Goal: Task Accomplishment & Management: Complete application form

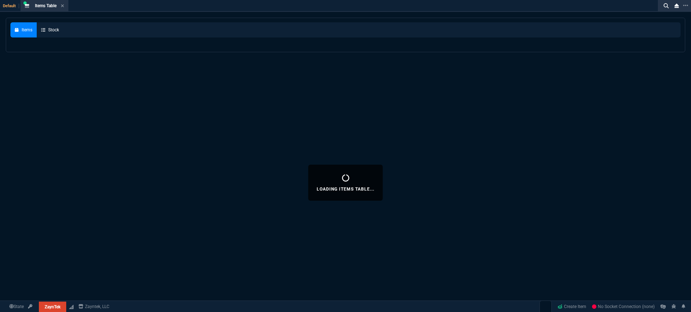
select select "3: HUAN"
select select
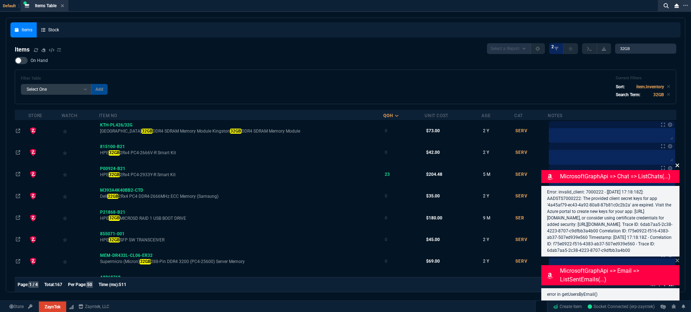
click at [677, 162] on icon at bounding box center [678, 165] width 4 height 6
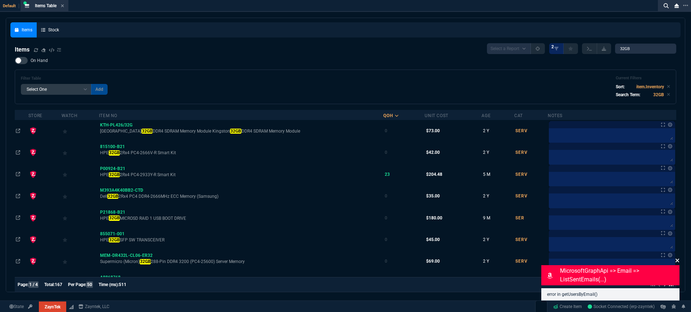
click at [678, 260] on icon at bounding box center [678, 261] width 4 height 4
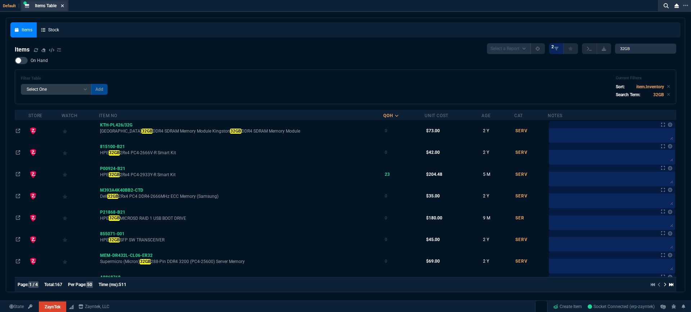
click at [64, 6] on icon at bounding box center [62, 5] width 3 height 3
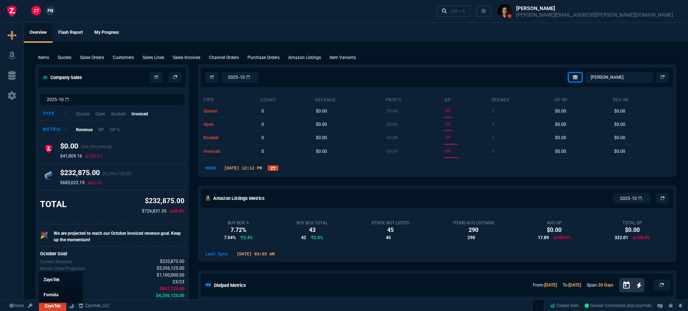
click at [51, 292] on link "Fornida" at bounding box center [60, 295] width 43 height 15
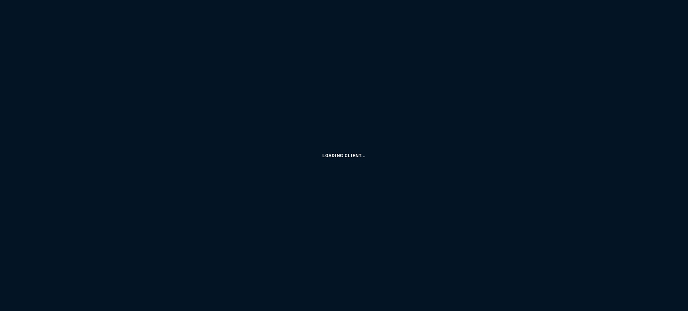
select select "3: HUAN"
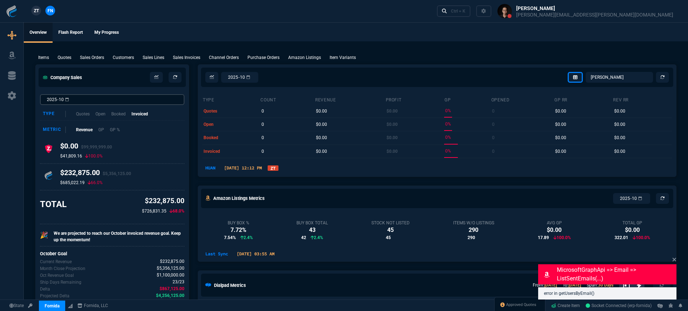
select select
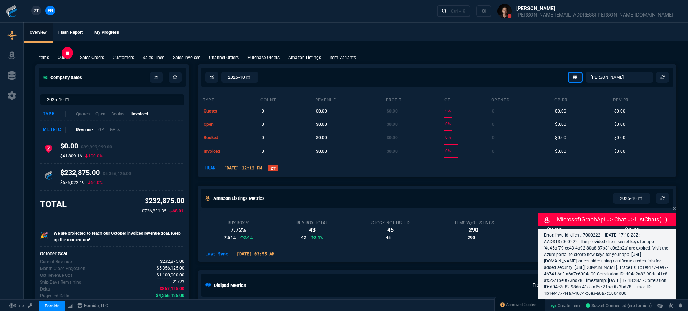
click at [68, 57] on p "Quotes" at bounding box center [65, 57] width 14 height 6
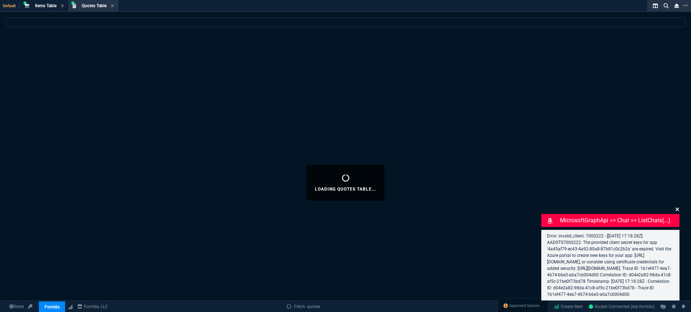
click at [678, 207] on icon at bounding box center [678, 209] width 4 height 4
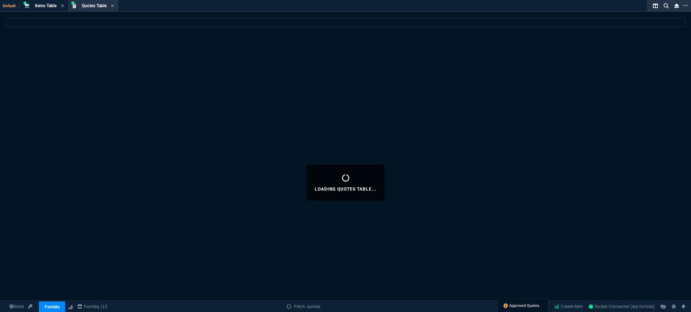
click at [511, 308] on span "Approved Quotes" at bounding box center [525, 306] width 30 height 6
select select
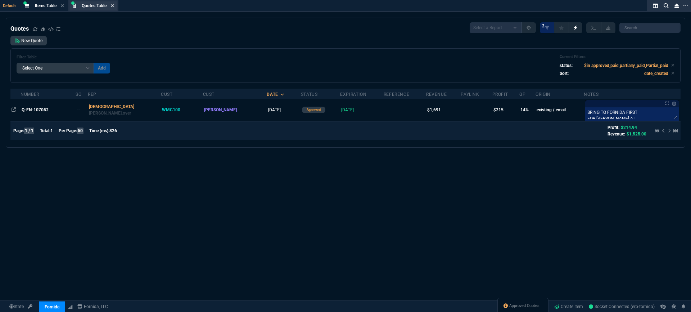
click at [114, 6] on icon at bounding box center [112, 5] width 3 height 3
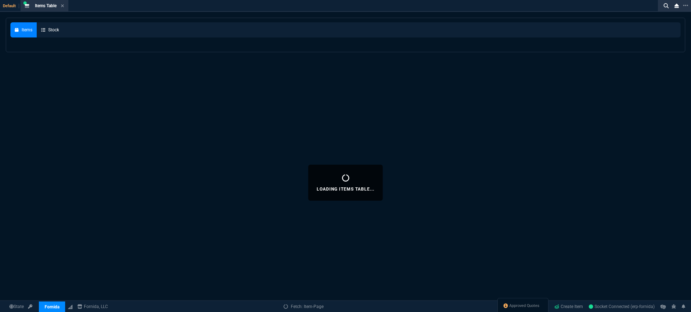
select select
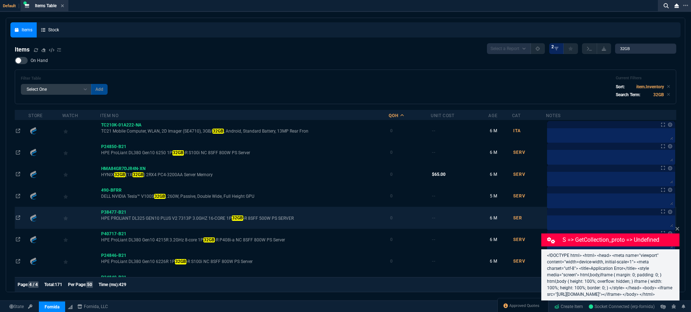
drag, startPoint x: 678, startPoint y: 223, endPoint x: 570, endPoint y: 208, distance: 109.1
click at [678, 227] on icon at bounding box center [678, 229] width 4 height 4
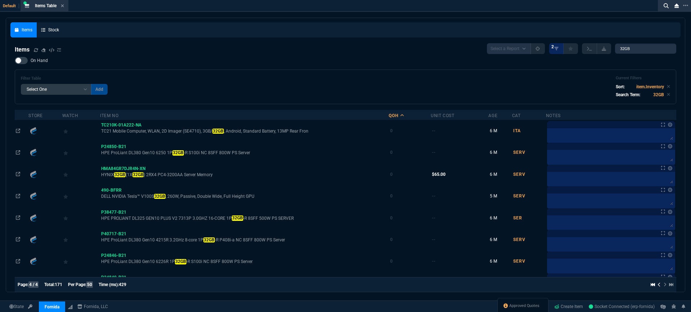
click at [19, 62] on div at bounding box center [21, 60] width 13 height 7
click at [15, 61] on input "On Hand" at bounding box center [14, 60] width 0 height 0
checkbox input "true"
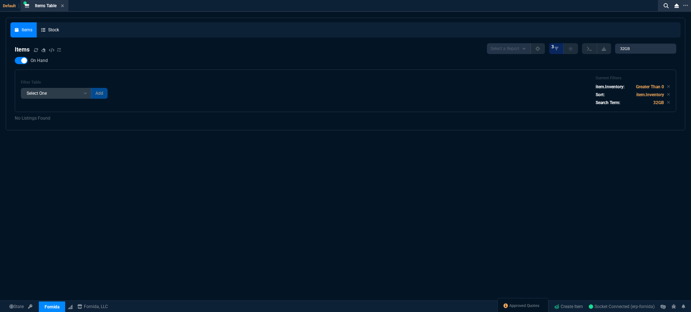
click at [63, 6] on icon at bounding box center [62, 5] width 3 height 3
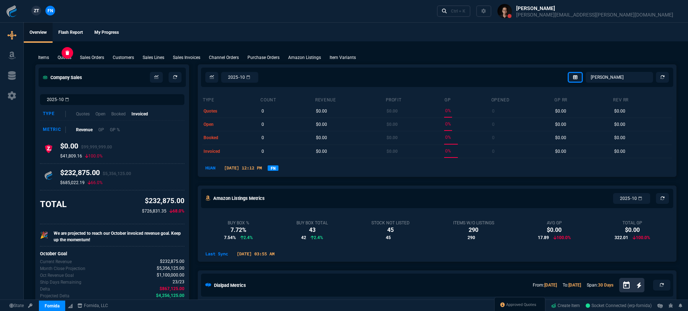
click at [62, 57] on p "Quotes" at bounding box center [65, 57] width 14 height 6
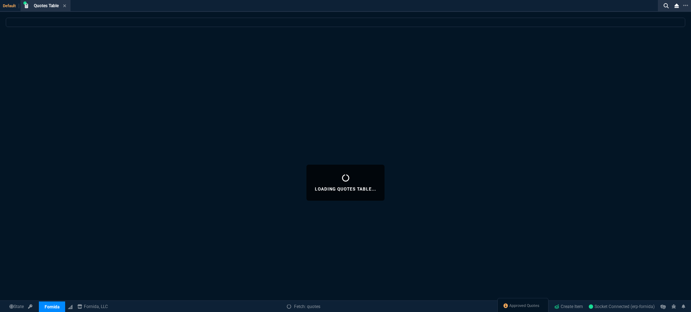
select select
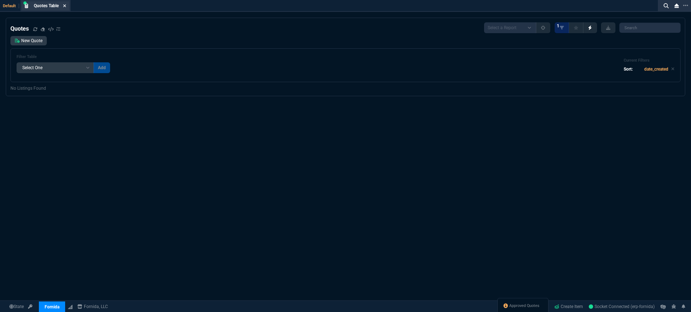
click at [65, 6] on icon at bounding box center [64, 6] width 3 height 4
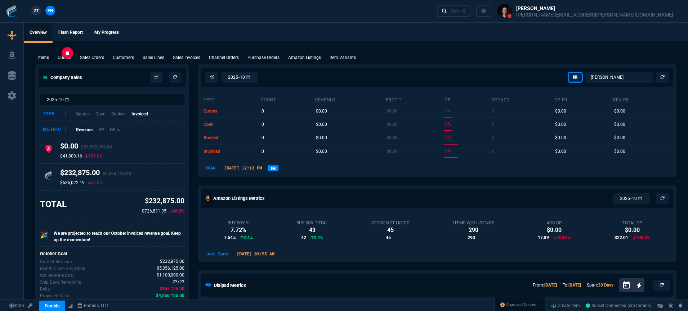
click at [61, 58] on p "Quotes" at bounding box center [65, 57] width 14 height 6
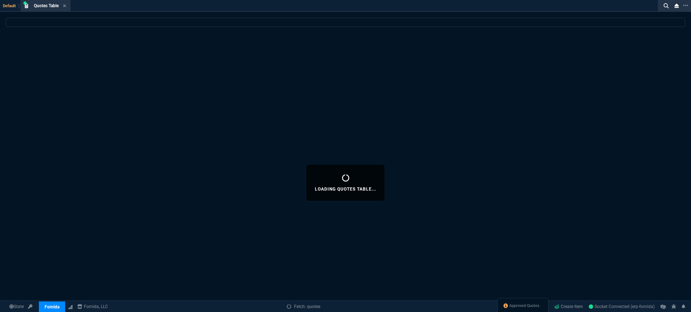
select select
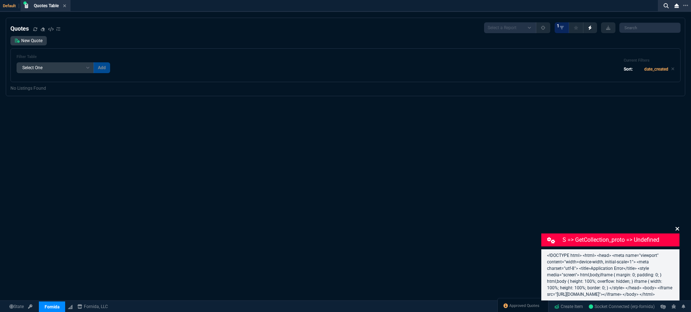
click at [678, 227] on icon at bounding box center [678, 229] width 4 height 4
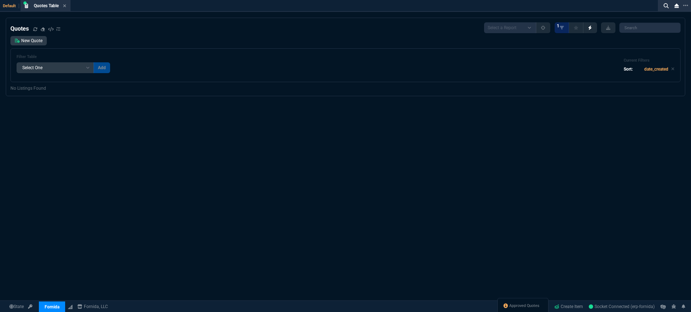
click at [121, 201] on div "Quotes Select a Report Fruit (MTD) APPROVED Quotes 1 New Quote Filter Table Sel…" at bounding box center [345, 182] width 691 height 329
click at [38, 31] on div "Quotes" at bounding box center [35, 28] width 50 height 9
click at [36, 30] on icon at bounding box center [35, 29] width 4 height 4
click at [43, 29] on icon at bounding box center [43, 29] width 4 height 4
click at [35, 29] on icon at bounding box center [35, 29] width 4 height 4
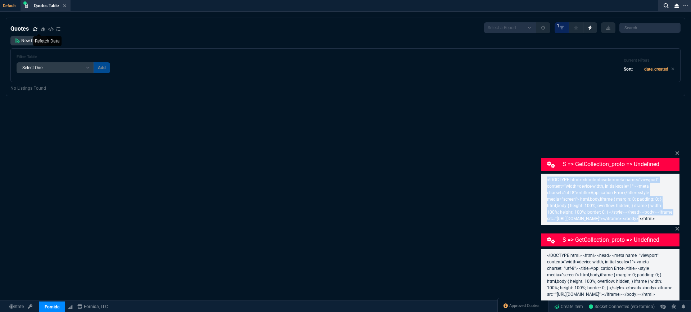
drag, startPoint x: 641, startPoint y: 207, endPoint x: 546, endPoint y: 169, distance: 102.4
click at [546, 174] on div "<!DOCTYPE html> <html> <head> <meta name="viewport" content="width=device-width…" at bounding box center [611, 199] width 138 height 51
click at [609, 199] on p "<!DOCTYPE html> <html> <head> <meta name="viewport" content="width=device-width…" at bounding box center [610, 198] width 127 height 45
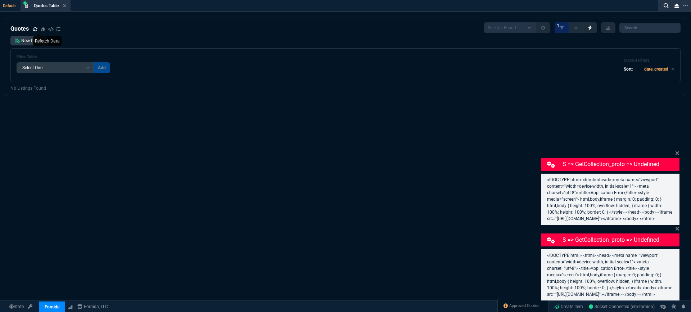
click at [675, 149] on div "S => getCollection_proto => undefined <!DOCTYPE html> <html> <head> <meta name=…" at bounding box center [611, 187] width 138 height 76
click at [679, 150] on icon at bounding box center [678, 153] width 4 height 6
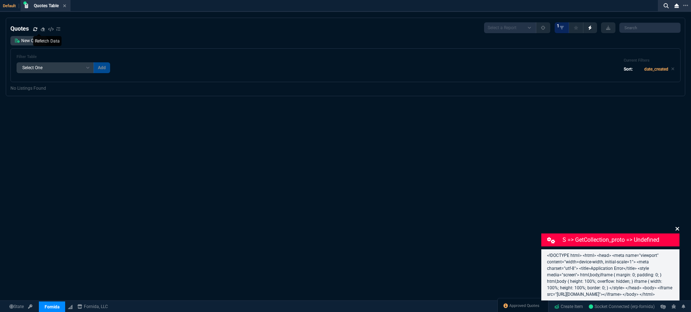
click at [678, 226] on icon at bounding box center [678, 229] width 4 height 6
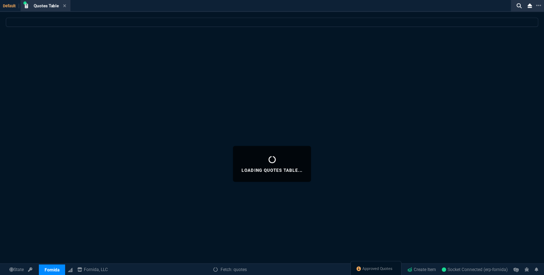
select select
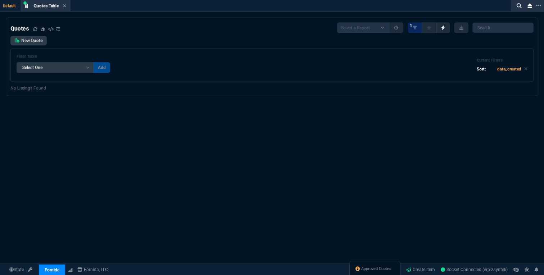
select select
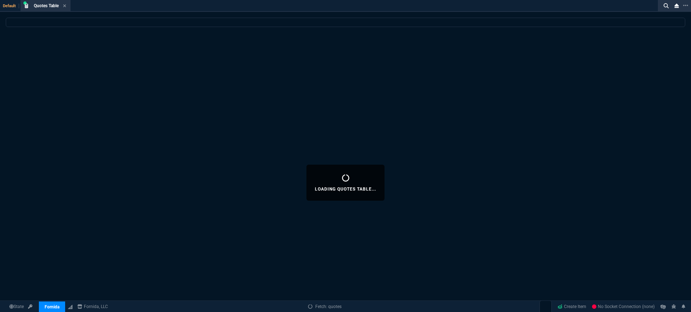
select select "3: HUAN"
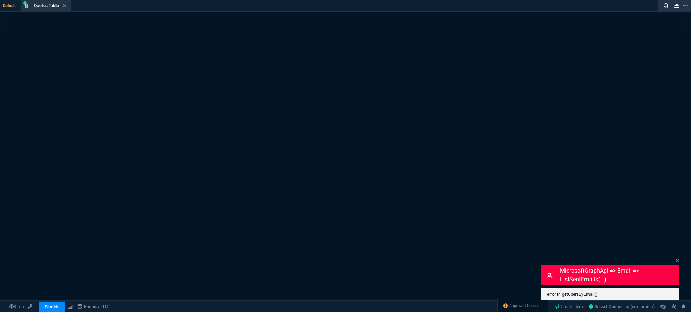
click at [607, 268] on p "MicrosoftGraphApi => email => listSentEmails(...)" at bounding box center [619, 274] width 118 height 17
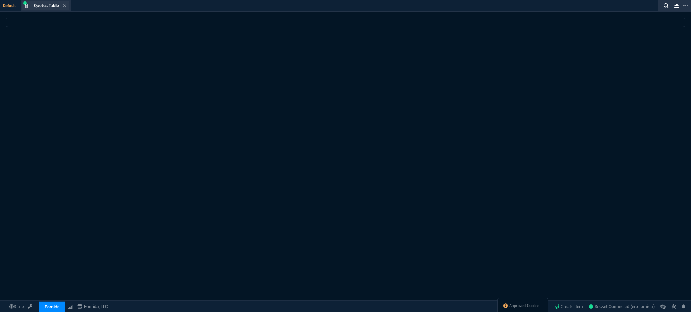
click at [67, 5] on div "Quotes Table Quote" at bounding box center [45, 5] width 47 height 9
click at [66, 5] on icon at bounding box center [64, 5] width 3 height 3
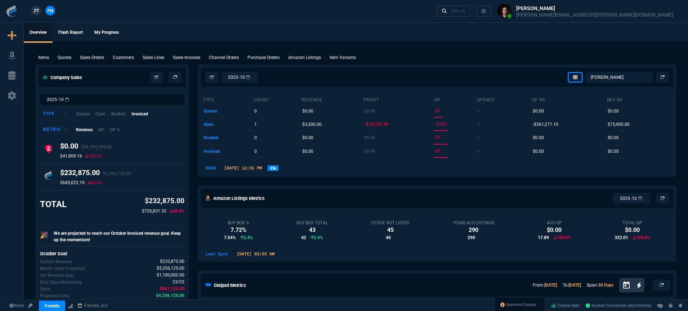
click at [643, 13] on button at bounding box center [585, 11] width 188 height 22
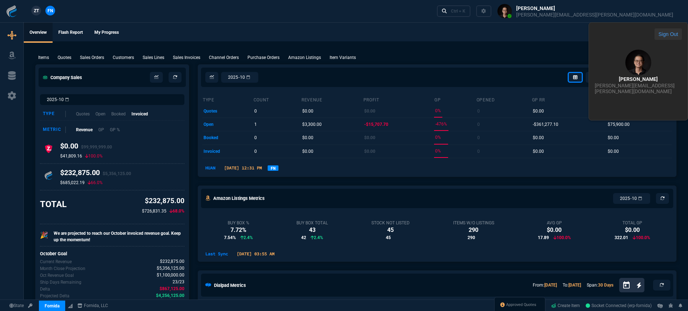
click at [654, 37] on button "Sign Out" at bounding box center [667, 34] width 27 height 12
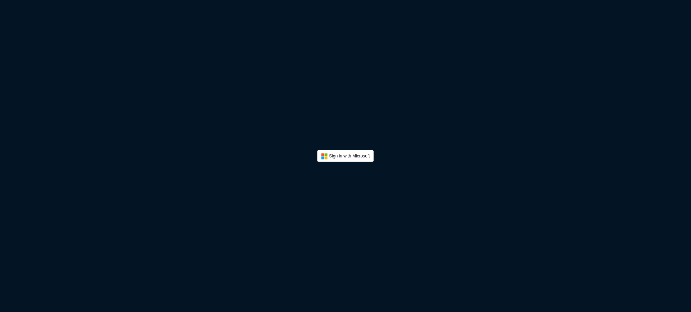
click at [351, 157] on button "Sign In" at bounding box center [345, 156] width 57 height 12
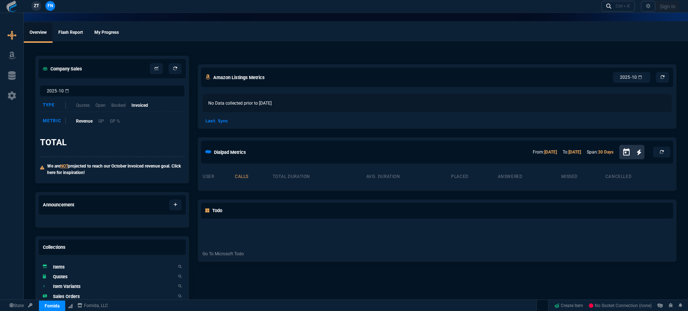
select select "3: HUAN"
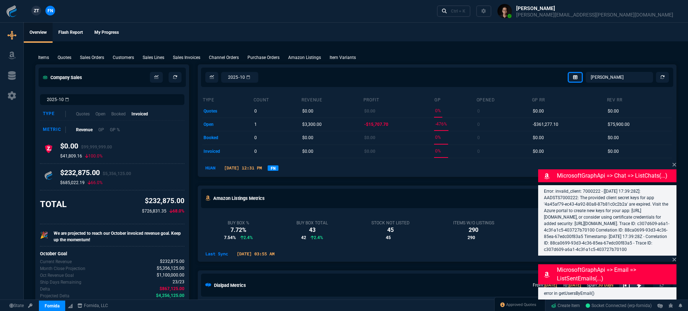
drag, startPoint x: 574, startPoint y: 248, endPoint x: 546, endPoint y: 186, distance: 68.5
click at [546, 188] on p "Error: invalid_client: 7000222 - [[DATE] 17:39:28Z]: AADSTS7000222: The provide…" at bounding box center [607, 220] width 127 height 65
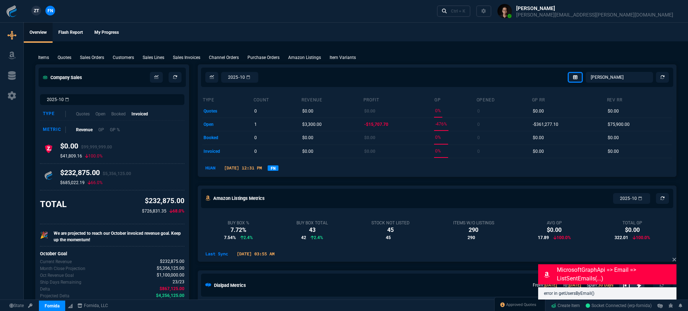
copy p "rror: invalid_client: 7000222 - [[DATE] 17:39:28Z]: AADSTS7000222: The provided…"
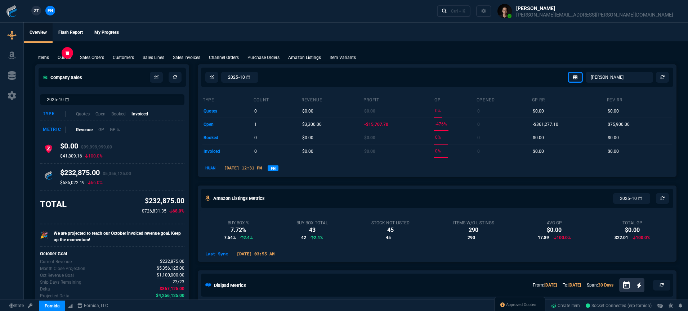
click at [66, 61] on p "Quotes" at bounding box center [65, 57] width 14 height 6
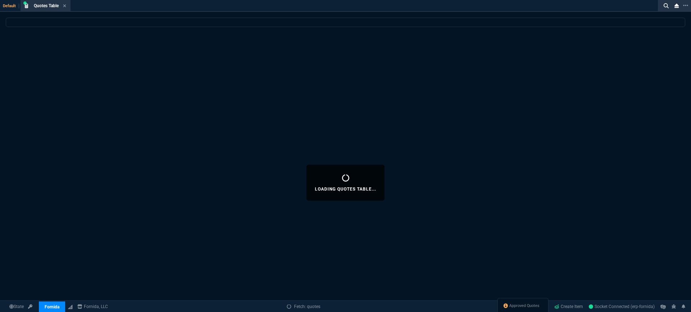
select select
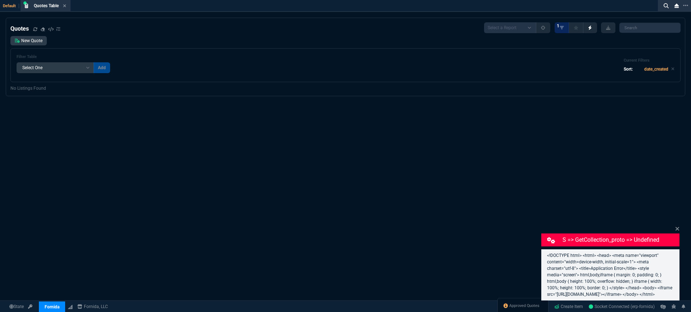
click at [678, 227] on icon at bounding box center [678, 229] width 4 height 4
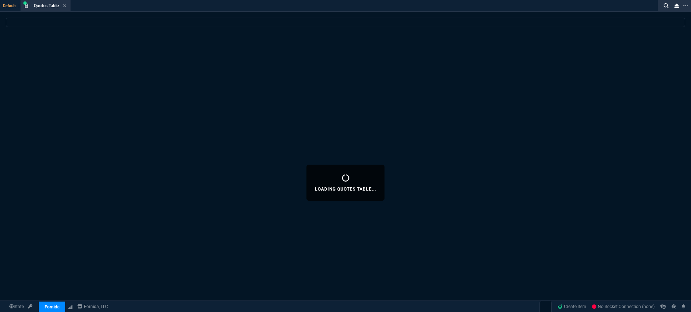
select select "3: HUAN"
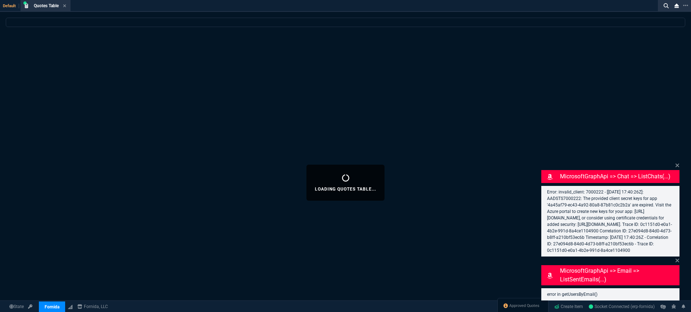
drag, startPoint x: 581, startPoint y: 295, endPoint x: 589, endPoint y: 257, distance: 37.9
click at [581, 294] on div "MicrosoftGraphApi => chat => listChats(...) Error: invalid_client: 7000222 - [2…" at bounding box center [611, 230] width 138 height 139
drag, startPoint x: 585, startPoint y: 248, endPoint x: 548, endPoint y: 184, distance: 73.3
click at [548, 189] on p "Error: invalid_client: 7000222 - [2025-10-01 17:40:26Z]: AADSTS7000222: The pro…" at bounding box center [610, 221] width 127 height 65
copy p "Error: invalid_client: 7000222 - [2025-10-01 17:40:26Z]: AADSTS7000222: The pro…"
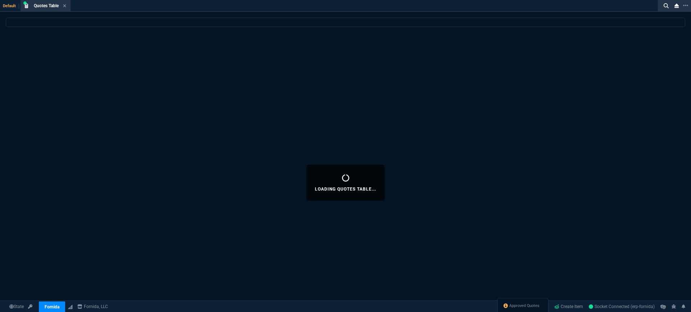
select select
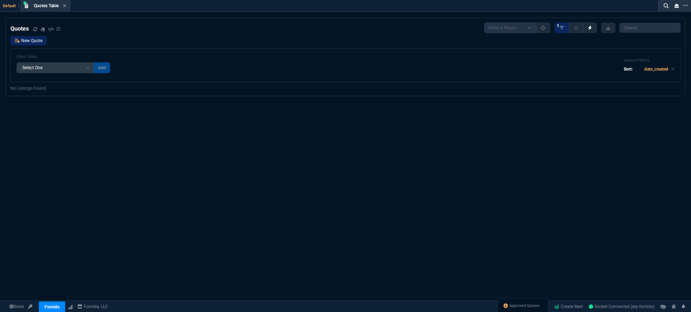
click at [30, 42] on link "New Quote" at bounding box center [28, 40] width 36 height 9
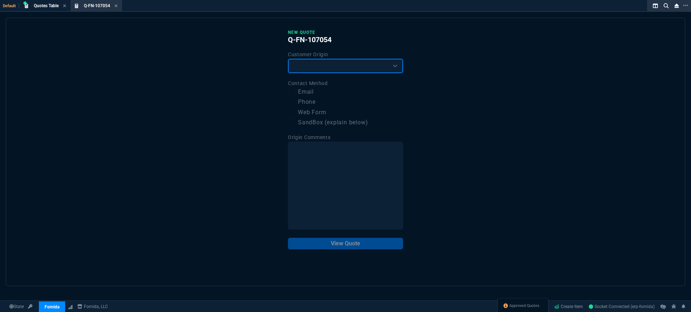
click at [369, 66] on select "Existing Customer Amazon Lead (first order) Website Lead (first order) Called (…" at bounding box center [345, 66] width 115 height 14
click at [288, 59] on select "Existing Customer Amazon Lead (first order) Website Lead (first order) Called (…" at bounding box center [345, 66] width 115 height 14
click at [363, 61] on select "Existing Customer Amazon Lead (first order) Website Lead (first order) Called (…" at bounding box center [345, 66] width 115 height 14
select select "existing"
click at [288, 59] on select "Existing Customer Amazon Lead (first order) Website Lead (first order) Called (…" at bounding box center [345, 66] width 115 height 14
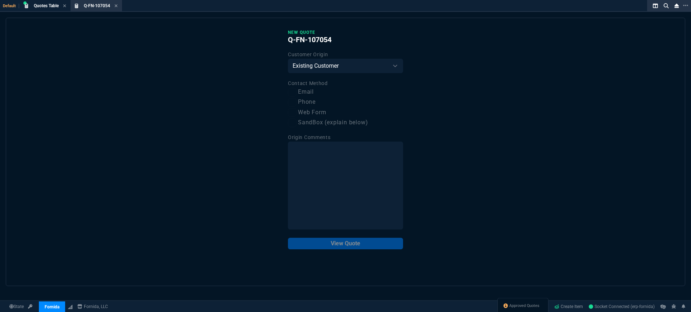
click at [304, 93] on label "Email" at bounding box center [345, 92] width 115 height 9
click at [297, 93] on input "Email" at bounding box center [292, 92] width 9 height 9
checkbox input "true"
click at [344, 248] on button "View Quote" at bounding box center [345, 244] width 115 height 12
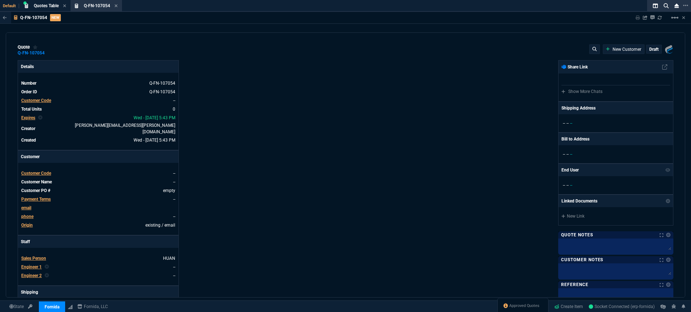
click at [33, 101] on span "Customer Code" at bounding box center [36, 100] width 30 height 5
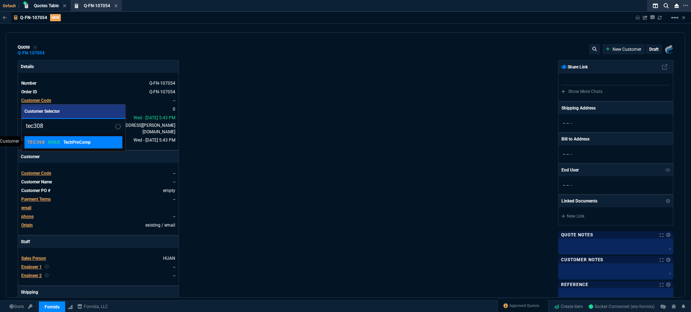
type input "tec308"
click at [81, 144] on p "TechProComp" at bounding box center [76, 142] width 27 height 6
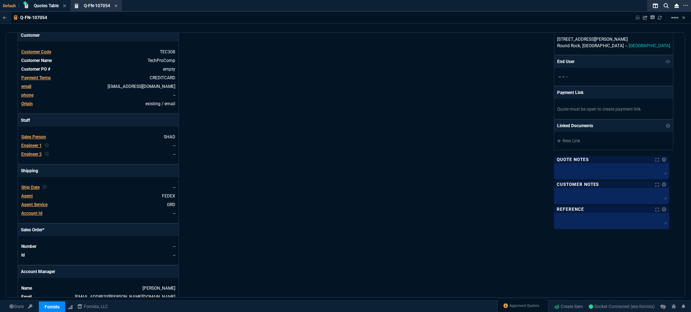
scroll to position [146, 0]
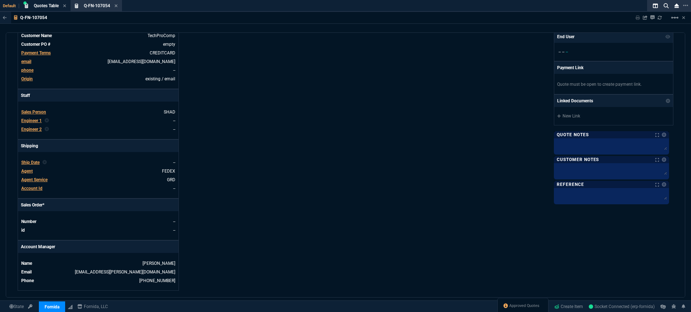
click at [34, 160] on span "Ship Date" at bounding box center [30, 162] width 18 height 5
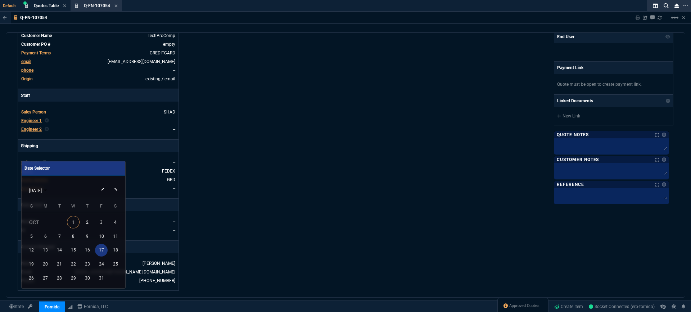
click at [104, 250] on div "17" at bounding box center [101, 250] width 13 height 13
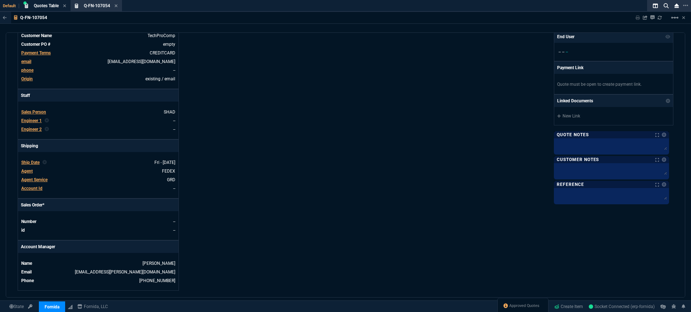
click at [376, 207] on div "Fornida, LLC 2609 Technology Dr Suite 300 Plano, TX 75074 Share Link Show More …" at bounding box center [510, 102] width 328 height 377
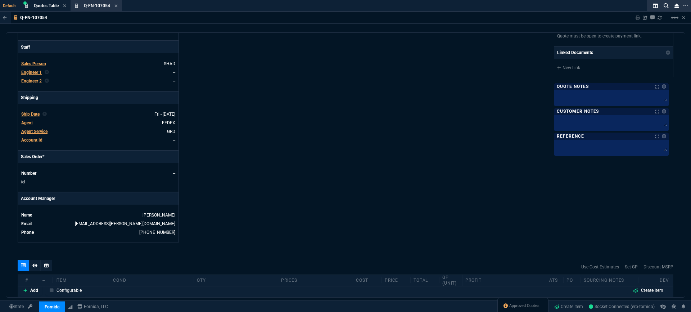
scroll to position [304, 0]
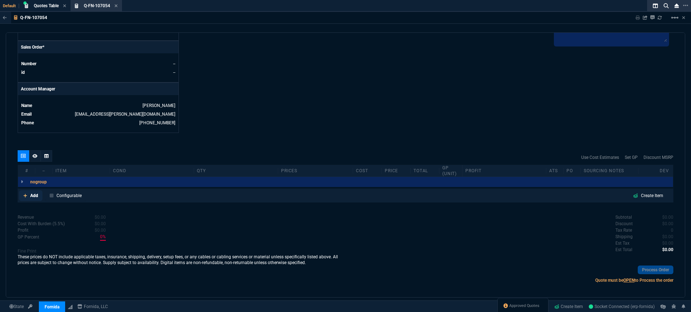
click at [28, 192] on link "Add" at bounding box center [30, 195] width 23 height 11
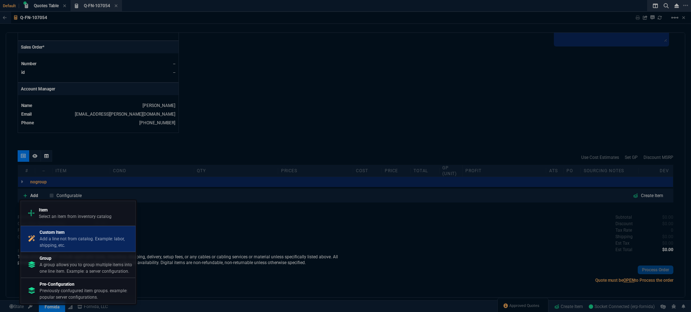
click at [82, 239] on p "Add a line not from catalog. Example: labor, shipping, etc." at bounding box center [86, 242] width 93 height 13
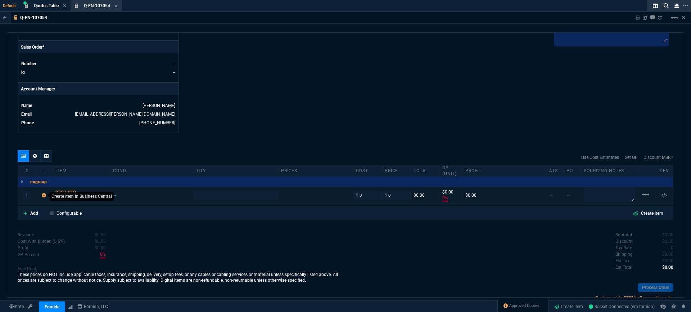
type input "0"
click at [66, 189] on div "R760-CTO" at bounding box center [80, 192] width 51 height 6
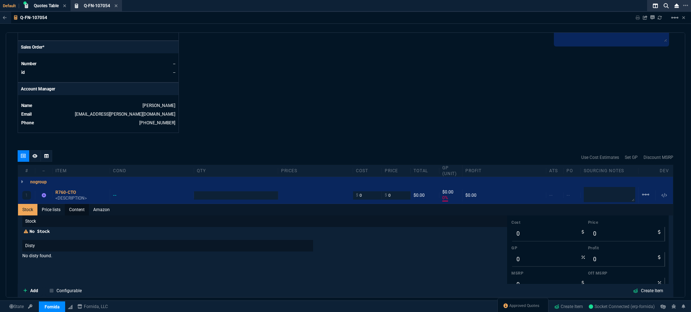
click at [82, 205] on link "Content" at bounding box center [77, 210] width 24 height 12
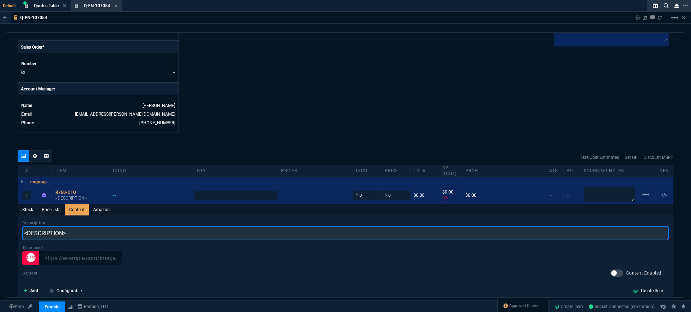
click at [76, 226] on input "<DESCRIPTION>" at bounding box center [345, 233] width 647 height 14
drag, startPoint x: 91, startPoint y: 228, endPoint x: -4, endPoint y: 225, distance: 95.5
paste input "Dell R760 Configuration"
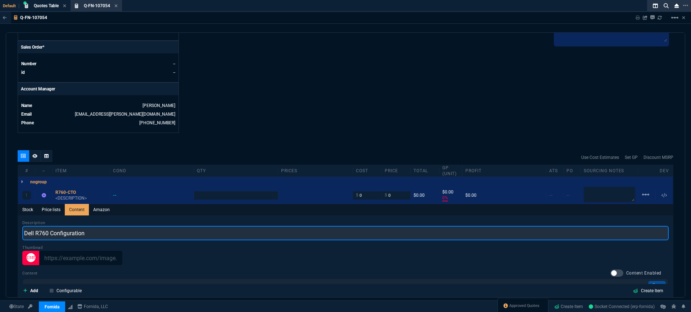
type input "Dell R760 Configuration"
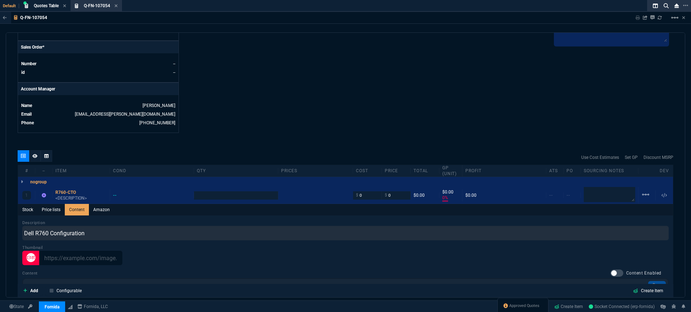
type input "1"
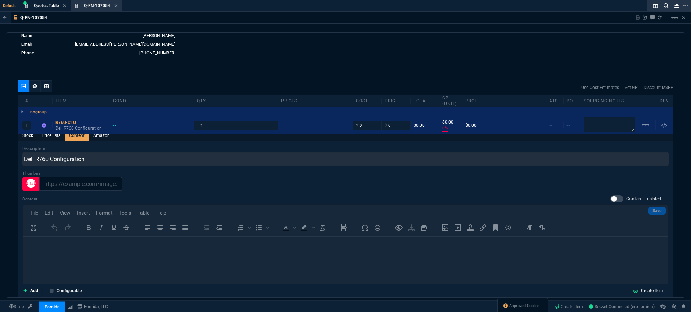
scroll to position [381, 0]
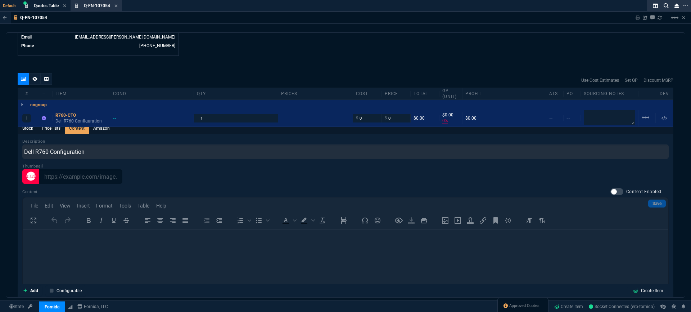
click at [611, 188] on div at bounding box center [617, 191] width 13 height 7
checkbox input "true"
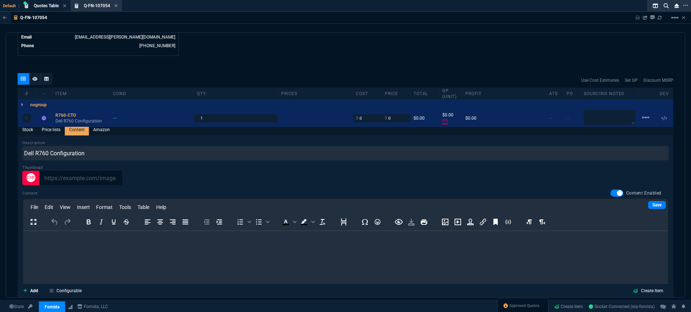
scroll to position [3, 0]
click at [111, 246] on html at bounding box center [345, 240] width 645 height 19
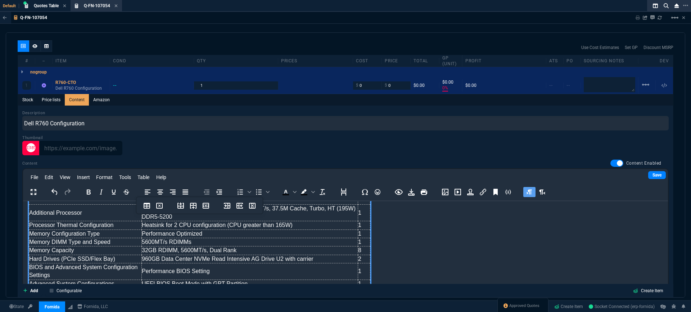
scroll to position [194, 0]
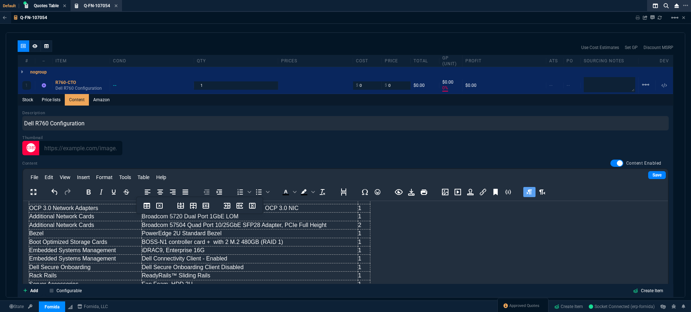
click at [654, 171] on link "Save" at bounding box center [658, 175] width 18 height 8
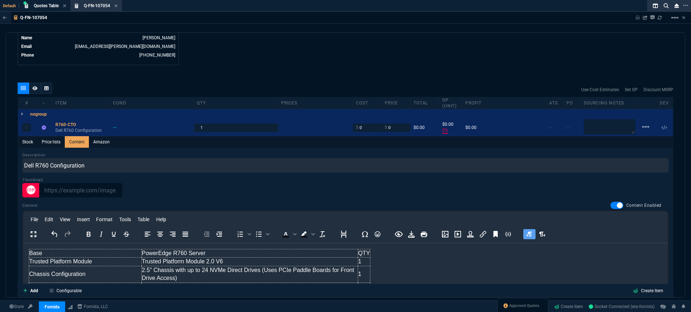
scroll to position [355, 0]
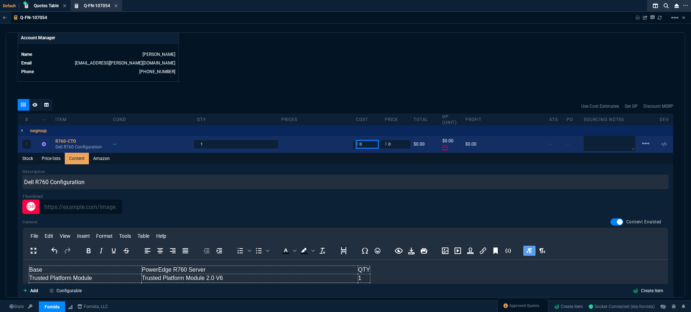
click at [362, 140] on input "0" at bounding box center [367, 144] width 23 height 8
type input "10621"
click at [402, 140] on input "0" at bounding box center [396, 144] width 23 height 8
click at [355, 199] on div at bounding box center [345, 206] width 647 height 14
drag, startPoint x: 402, startPoint y: 140, endPoint x: 373, endPoint y: 139, distance: 28.8
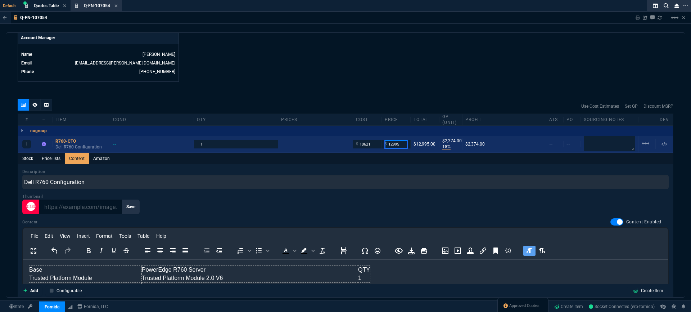
click at [373, 139] on div "1 R760-CTO Dell R760 Configuration -- 1 $ 10621 $ 12995 $12,995.00 $2,374.00 18…" at bounding box center [345, 144] width 655 height 17
type input "13495"
click at [356, 212] on div "Description Dell R760 Configuration Thumbnail Save Content Content Enabled File…" at bounding box center [345, 270] width 647 height 202
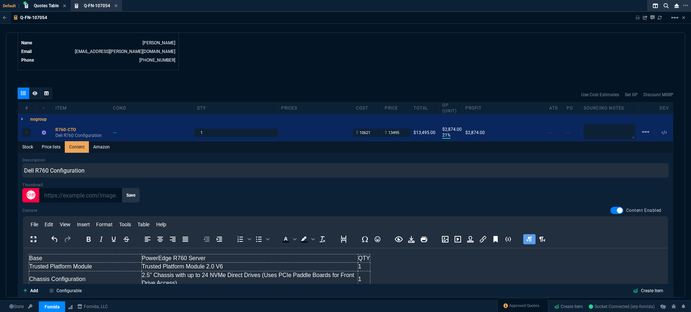
scroll to position [313, 0]
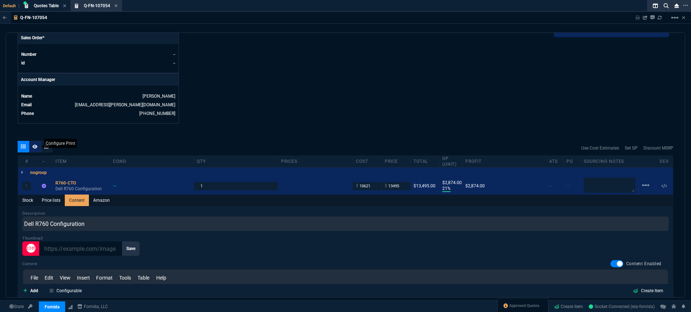
click at [37, 144] on icon at bounding box center [34, 146] width 5 height 4
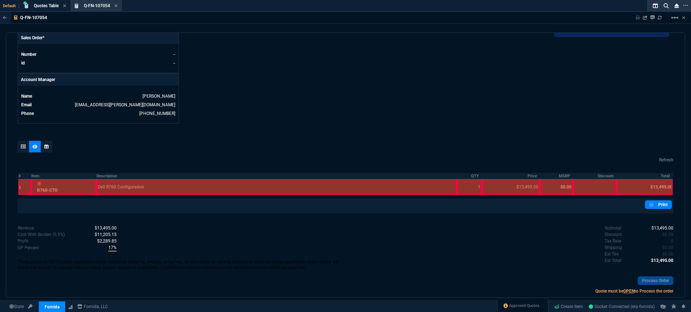
click at [149, 185] on div at bounding box center [277, 187] width 360 height 16
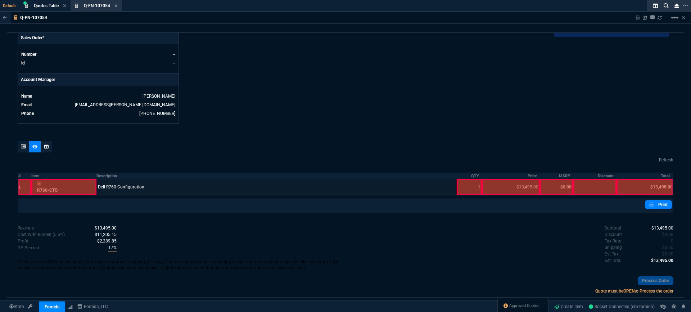
click at [80, 185] on div at bounding box center [63, 187] width 65 height 16
click at [464, 180] on div at bounding box center [469, 187] width 25 height 16
click at [505, 181] on div at bounding box center [511, 187] width 58 height 16
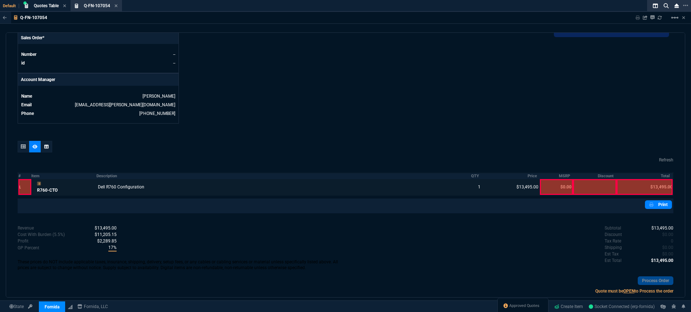
click at [364, 127] on div "quote Q-FN-107054 TechProComp draft Fornida, LLC 2609 Technology Dr Suite 300 P…" at bounding box center [346, 164] width 680 height 265
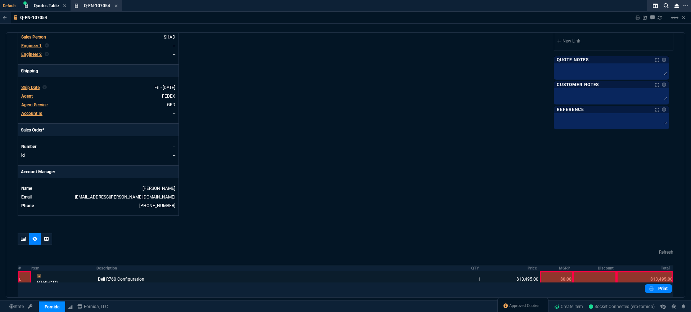
scroll to position [104, 0]
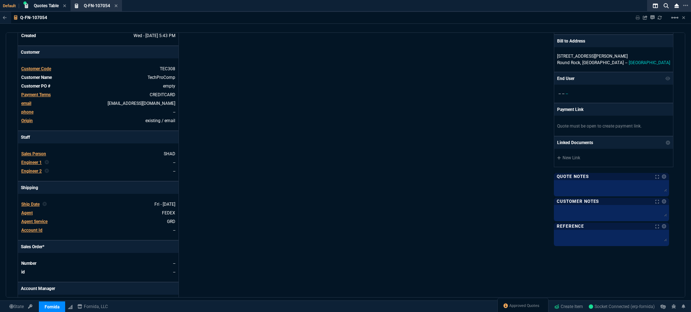
click at [28, 160] on span "Engineer 1" at bounding box center [31, 162] width 21 height 5
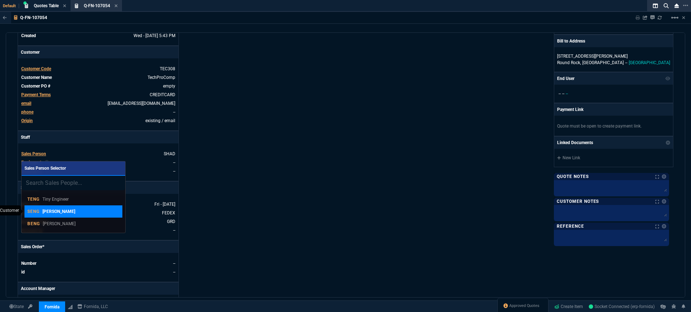
click at [54, 209] on p "Steven Engineer" at bounding box center [58, 211] width 33 height 6
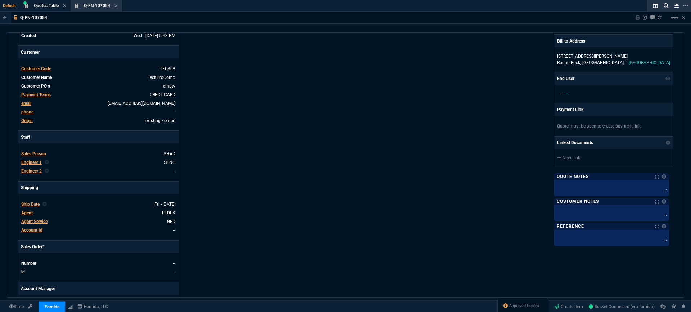
click at [300, 180] on div "Details Number Q-FN-107054 Order ID Q-FN-107054 Customer Code TEC308 Total Unit…" at bounding box center [182, 144] width 328 height 377
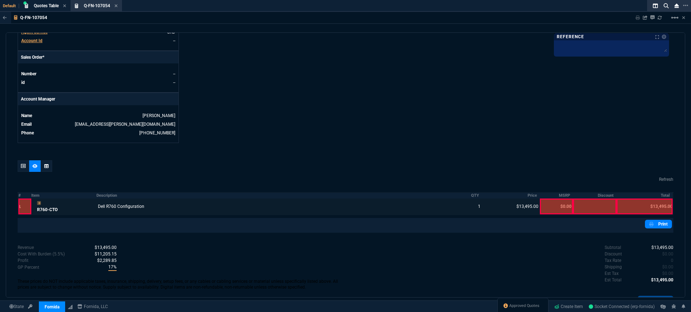
scroll to position [324, 0]
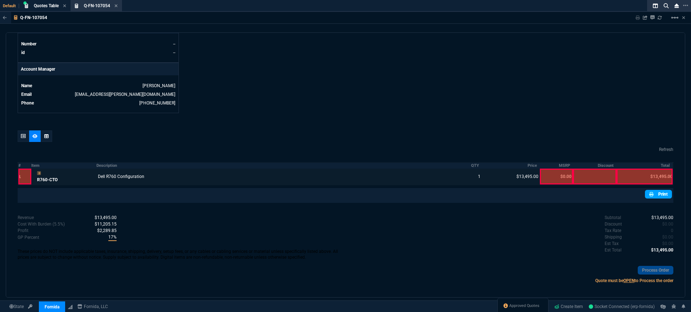
click at [663, 190] on link "Print" at bounding box center [658, 194] width 27 height 9
click at [22, 133] on div at bounding box center [24, 136] width 12 height 12
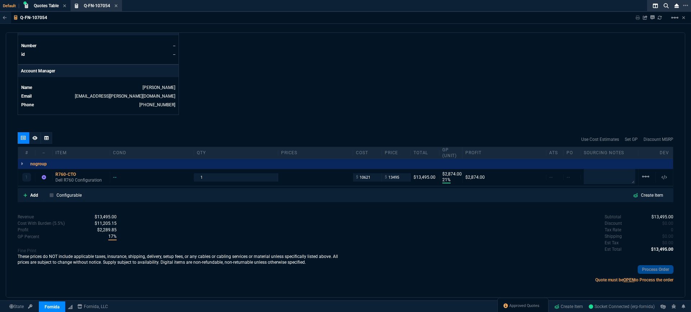
type input "21"
type input "2874"
click at [32, 192] on p "Add" at bounding box center [34, 195] width 8 height 6
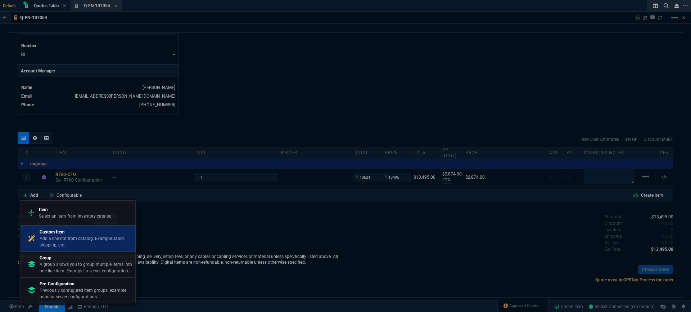
click at [71, 241] on p "Add a line not from catalog. Example: labor, shipping, etc." at bounding box center [86, 241] width 93 height 13
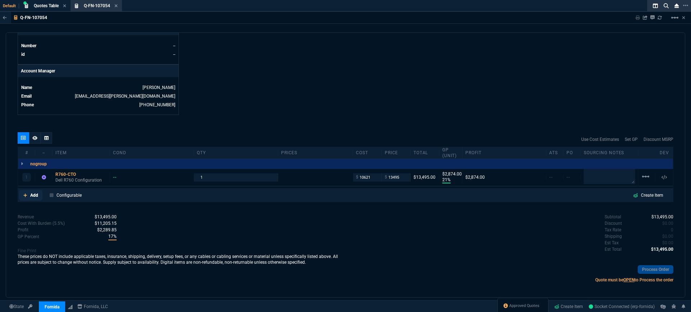
click at [36, 192] on p "Add" at bounding box center [34, 195] width 8 height 6
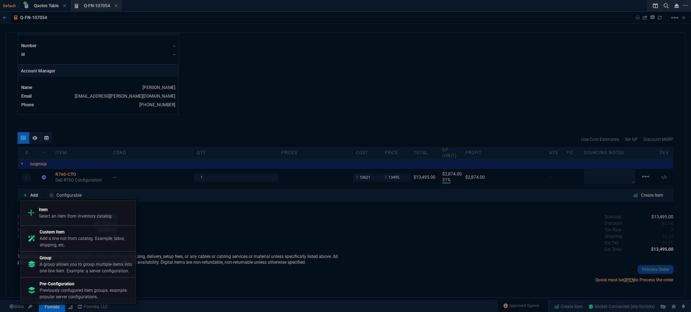
click at [58, 239] on p "Add a line not from catalog. Example: labor, shipping, etc." at bounding box center [86, 241] width 93 height 13
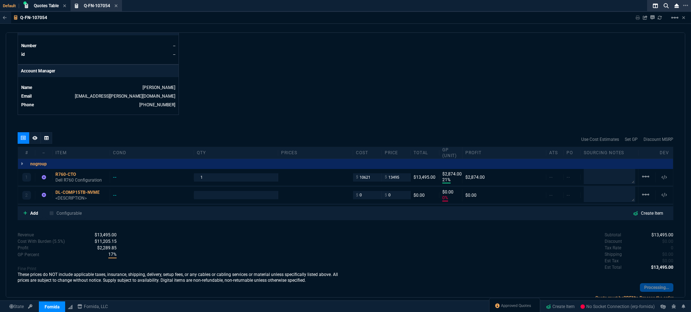
scroll to position [324, 0]
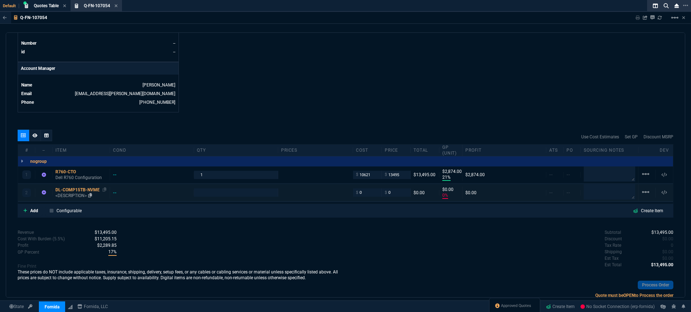
type input "21"
type input "2874"
type input "0"
click at [85, 187] on div "DL-COMP15TB-NVME" at bounding box center [80, 190] width 51 height 6
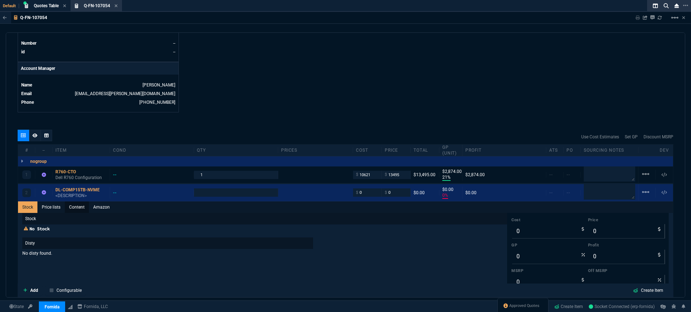
drag, startPoint x: 70, startPoint y: 204, endPoint x: 74, endPoint y: 205, distance: 4.0
click at [70, 204] on link "Content" at bounding box center [77, 207] width 24 height 12
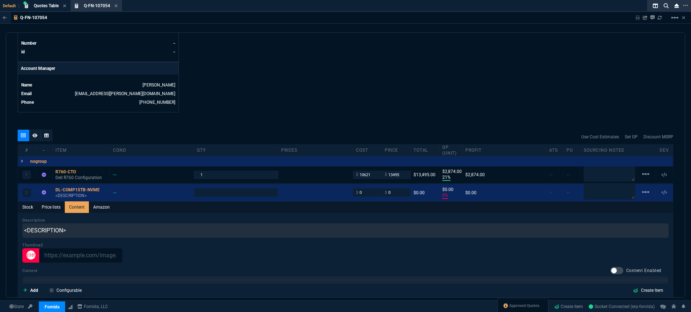
scroll to position [0, 0]
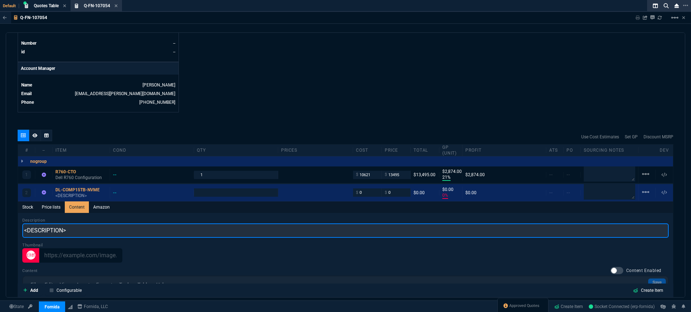
drag, startPoint x: 91, startPoint y: 224, endPoint x: -4, endPoint y: 223, distance: 95.1
type input "Dell Compatible 15.36TB NVME SSD NEW"
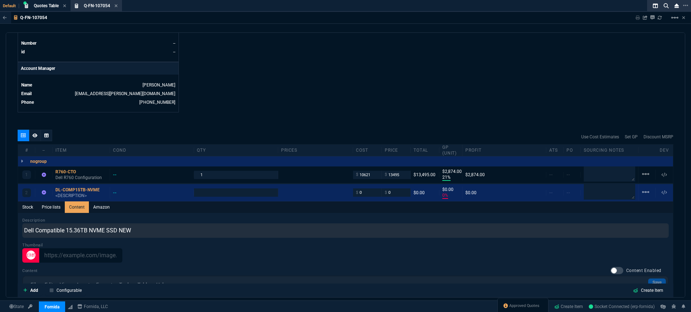
click at [188, 217] on div "Description Dell Compatible 15.36TB NVME SSD NEW" at bounding box center [345, 227] width 647 height 21
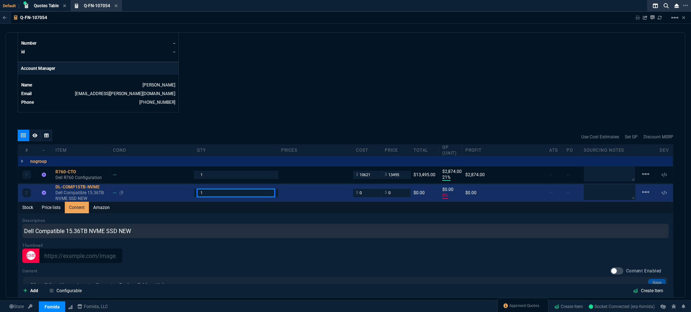
drag, startPoint x: 214, startPoint y: 188, endPoint x: 167, endPoint y: 188, distance: 47.5
click at [167, 188] on div "2 DL-COMP15TB-NVME Dell Compatible 15.36TB NVME SSD NEW -- 1 $ 0 $ 0 $0.00 $0.0…" at bounding box center [345, 193] width 655 height 18
type input "12"
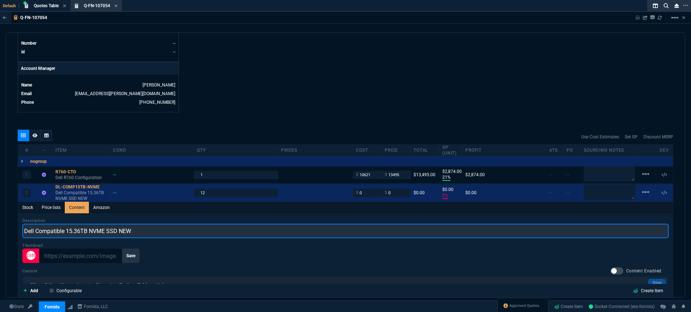
click at [344, 224] on input "Dell Compatible 15.36TB NVME SSD NEW" at bounding box center [345, 231] width 647 height 14
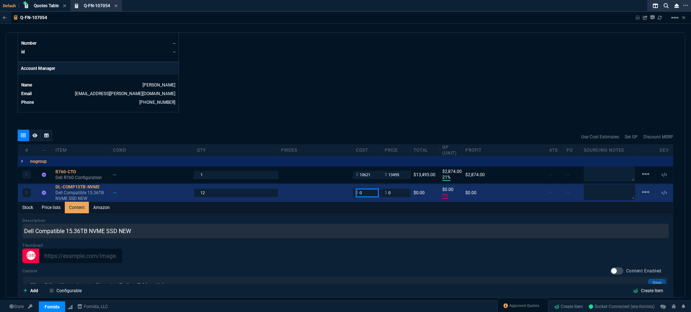
click at [367, 189] on input "0" at bounding box center [367, 193] width 23 height 8
type input "1699"
click at [403, 189] on input "0" at bounding box center [396, 193] width 23 height 8
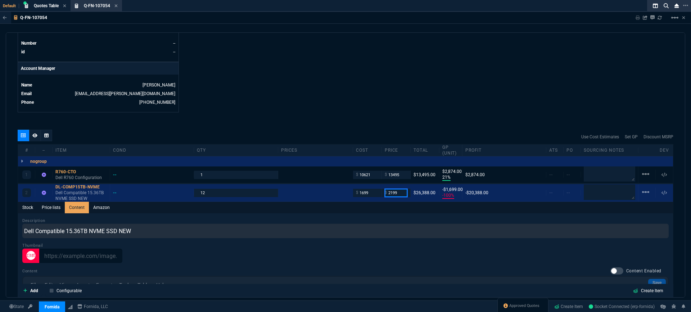
type input "2199"
click at [262, 204] on div "Stock Price lists Content Amazon" at bounding box center [345, 208] width 655 height 12
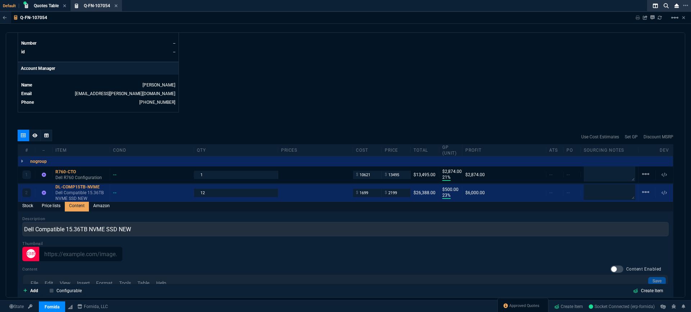
scroll to position [4, 0]
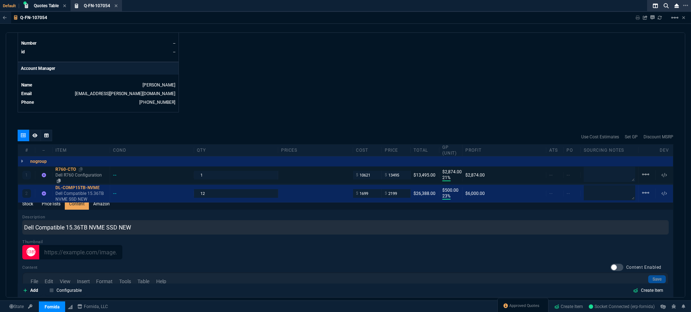
click at [62, 166] on div "R760-CTO" at bounding box center [80, 169] width 51 height 6
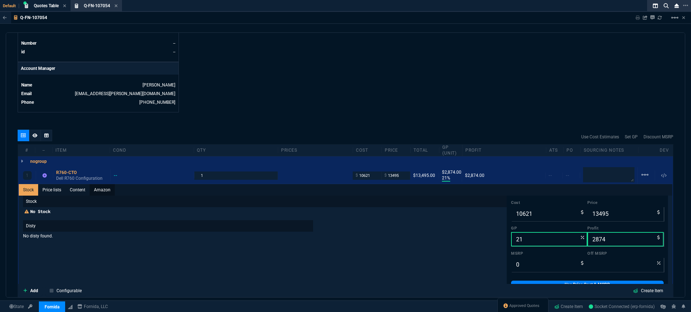
type input "23"
type input "500"
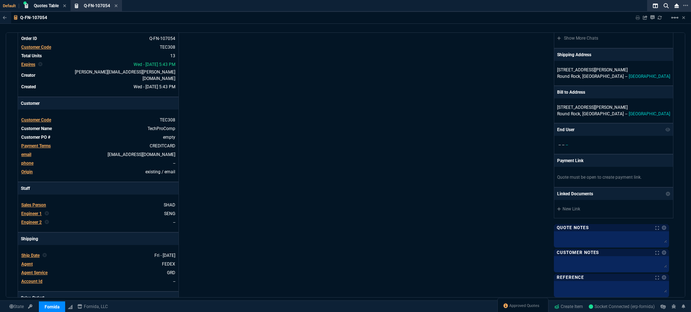
scroll to position [4, 0]
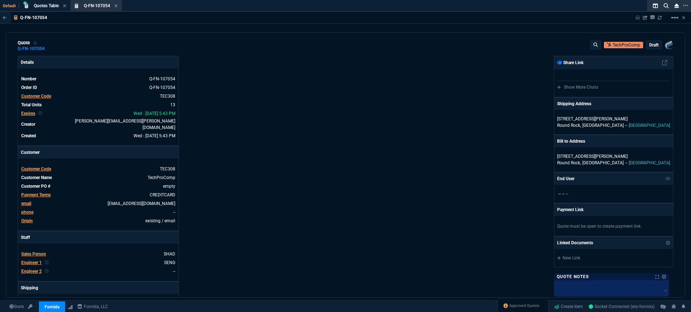
click at [653, 46] on p "draft" at bounding box center [654, 45] width 9 height 6
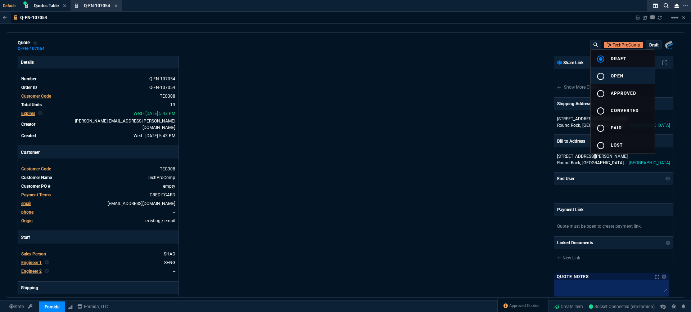
click at [625, 73] on button "radio_button_unchecked open" at bounding box center [623, 75] width 64 height 17
click at [494, 47] on div at bounding box center [345, 156] width 691 height 312
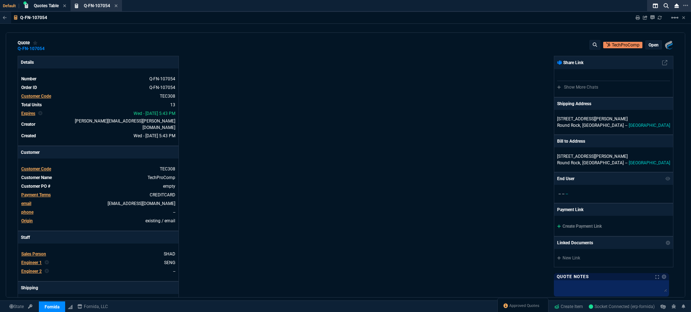
type input "21"
type input "2874"
type input "23"
type input "500"
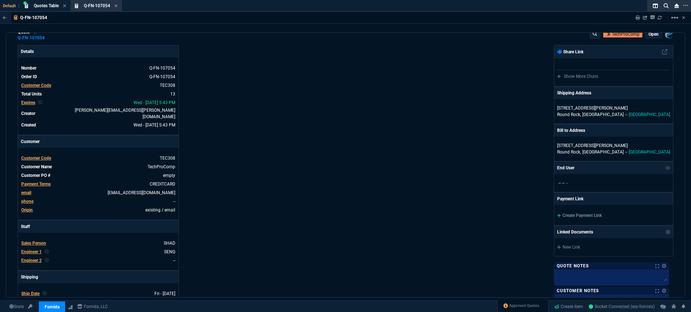
scroll to position [20, 0]
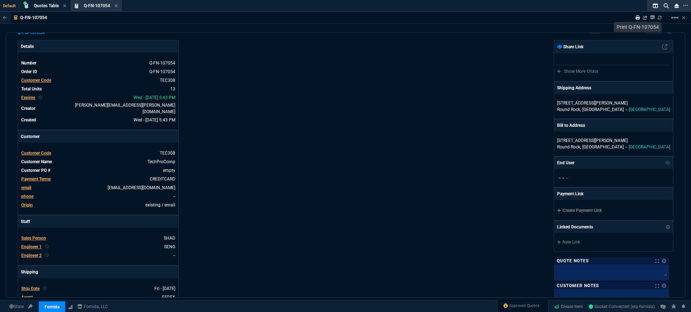
click at [638, 18] on icon at bounding box center [638, 17] width 4 height 4
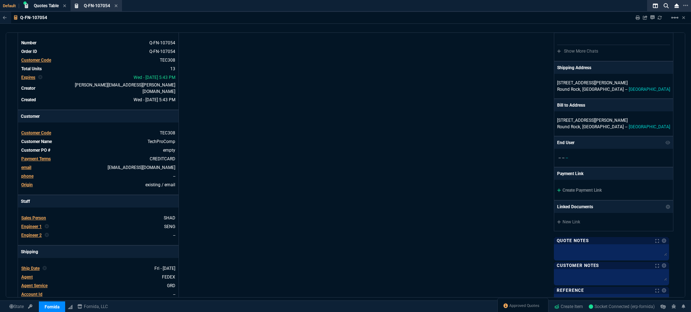
type input "21"
type input "2874"
type input "23"
type input "500"
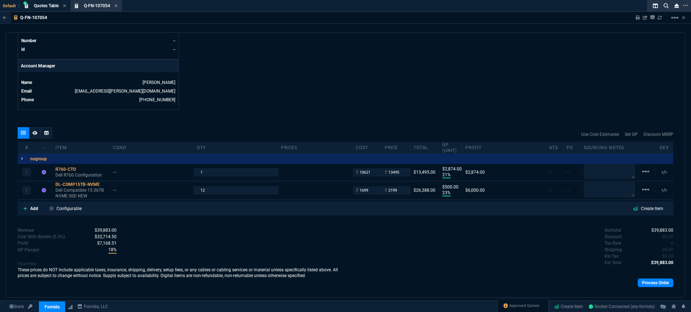
scroll to position [334, 0]
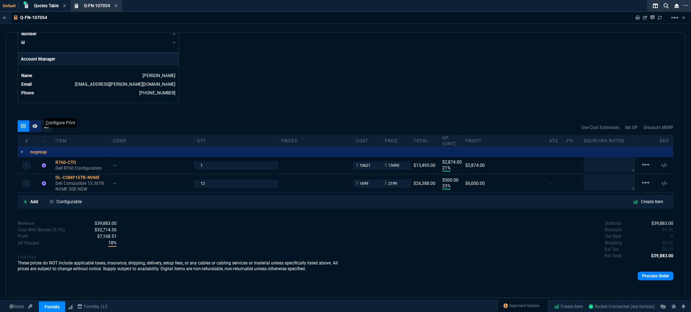
click at [35, 124] on icon at bounding box center [34, 126] width 5 height 4
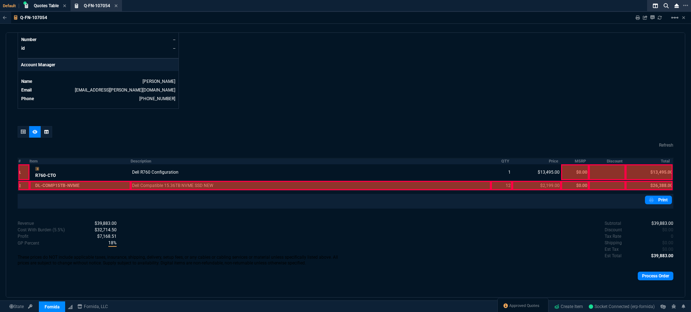
click at [55, 181] on div at bounding box center [81, 185] width 102 height 9
click at [177, 181] on div at bounding box center [311, 185] width 360 height 9
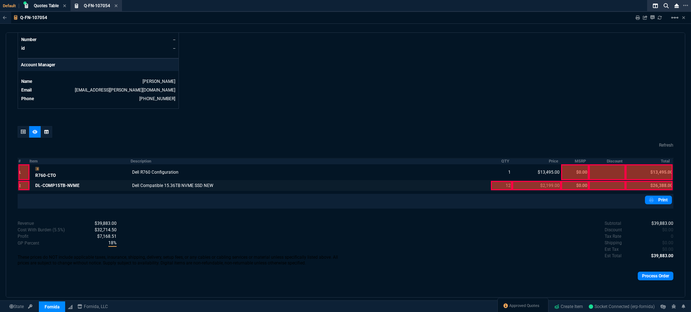
click at [501, 181] on div at bounding box center [501, 185] width 21 height 9
drag, startPoint x: 501, startPoint y: 181, endPoint x: 556, endPoint y: 195, distance: 57.2
click at [530, 181] on div at bounding box center [536, 185] width 49 height 9
click at [665, 196] on link "Print" at bounding box center [658, 200] width 27 height 9
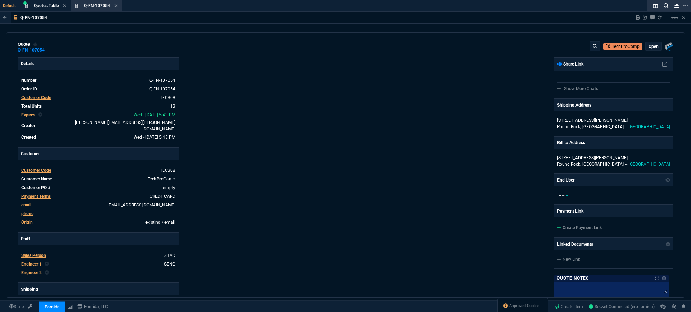
scroll to position [0, 0]
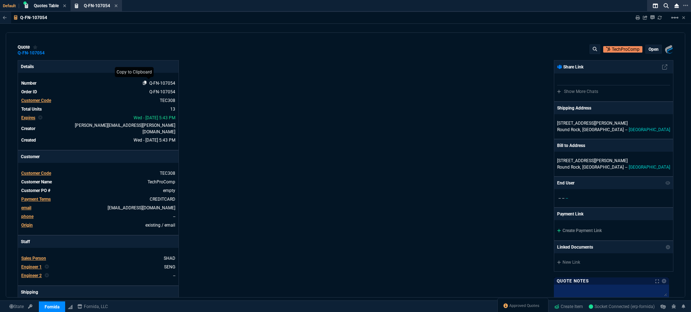
click at [145, 84] on icon at bounding box center [145, 83] width 4 height 4
